Goal: Transaction & Acquisition: Book appointment/travel/reservation

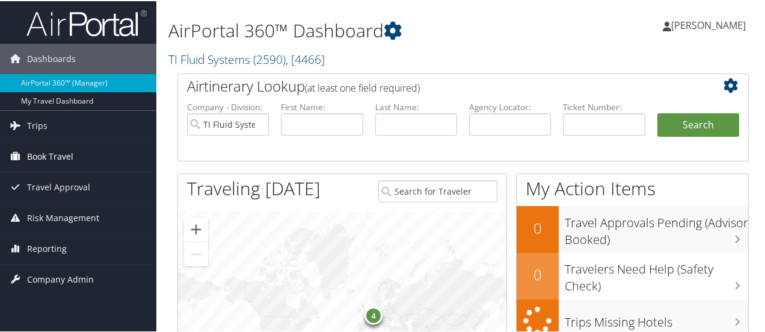
click at [55, 153] on span "Book Travel" at bounding box center [50, 155] width 46 height 30
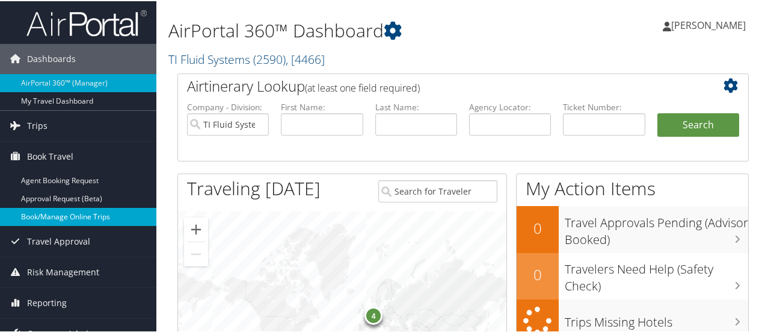
click at [47, 215] on link "Book/Manage Online Trips" at bounding box center [78, 215] width 156 height 18
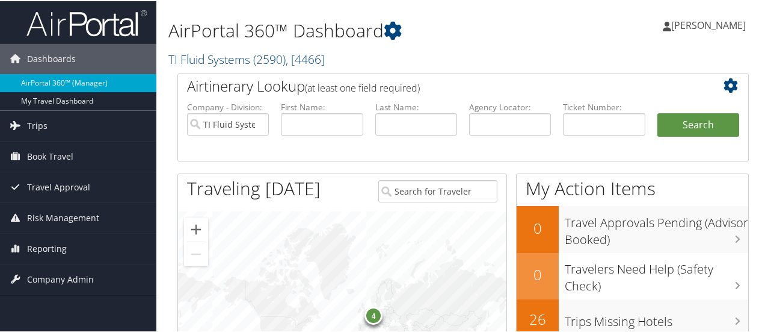
click at [708, 21] on span "[PERSON_NAME]" at bounding box center [708, 23] width 75 height 13
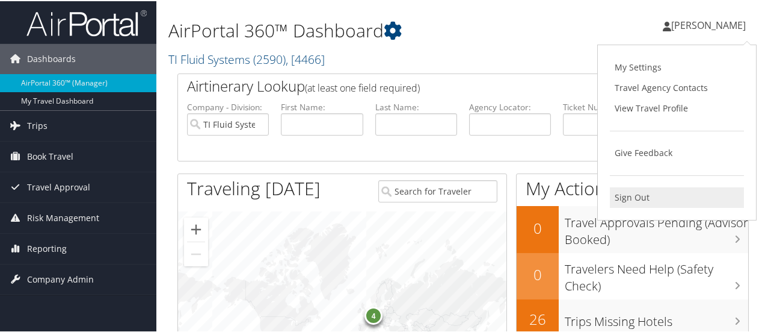
click at [639, 200] on link "Sign Out" at bounding box center [677, 196] width 134 height 20
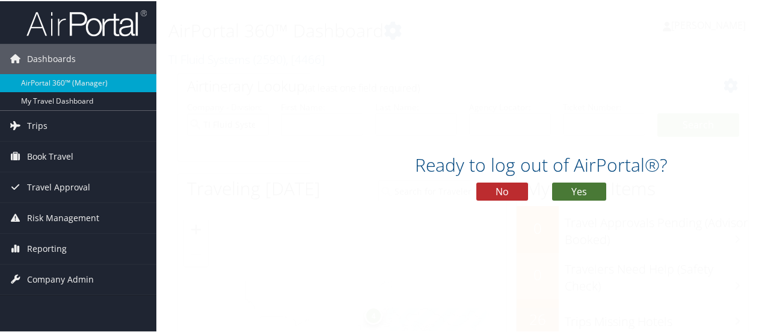
click at [590, 194] on button "Yes" at bounding box center [579, 190] width 54 height 18
